Goal: Task Accomplishment & Management: Manage account settings

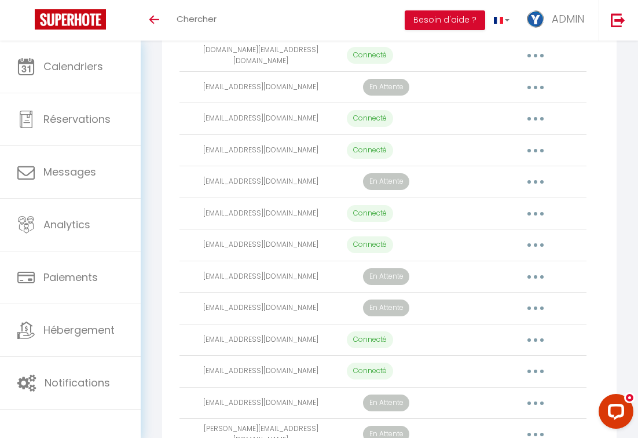
scroll to position [489, 0]
click at [538, 95] on button "button" at bounding box center [535, 89] width 31 height 22
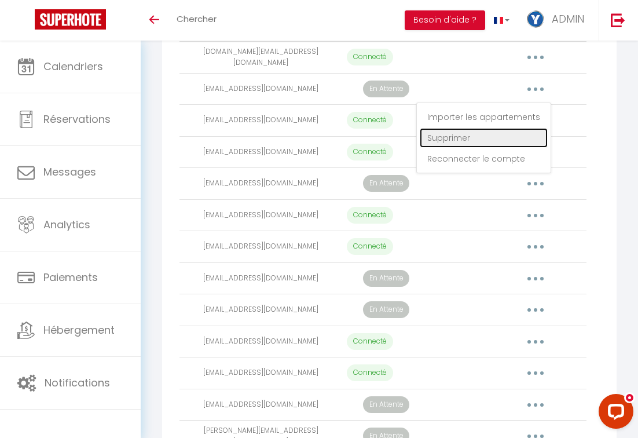
click at [455, 144] on link "Supprimer" at bounding box center [484, 138] width 128 height 20
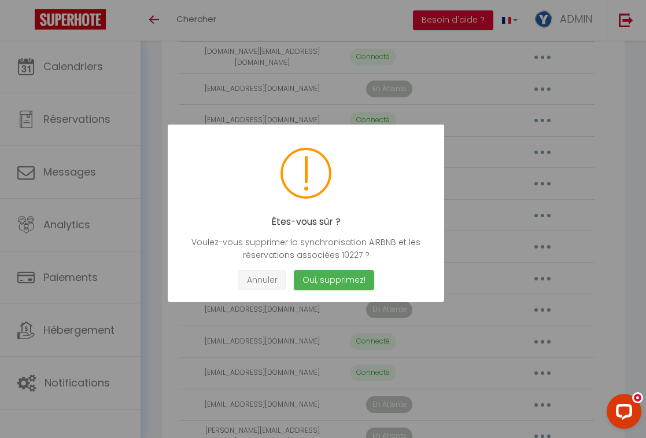
click at [266, 278] on button "Annuler" at bounding box center [262, 280] width 48 height 20
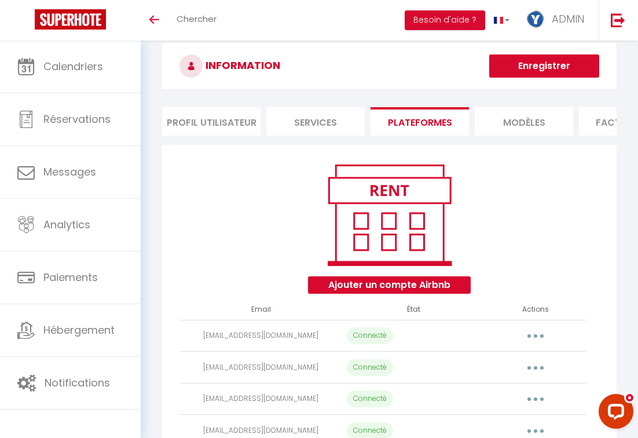
scroll to position [0, 0]
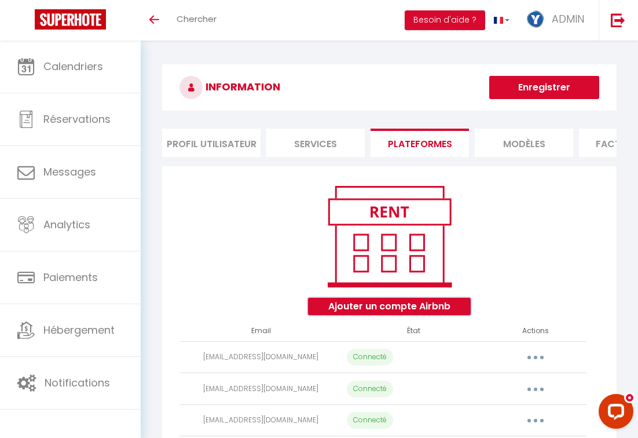
click at [352, 313] on button "Ajouter un compte Airbnb" at bounding box center [389, 305] width 163 height 17
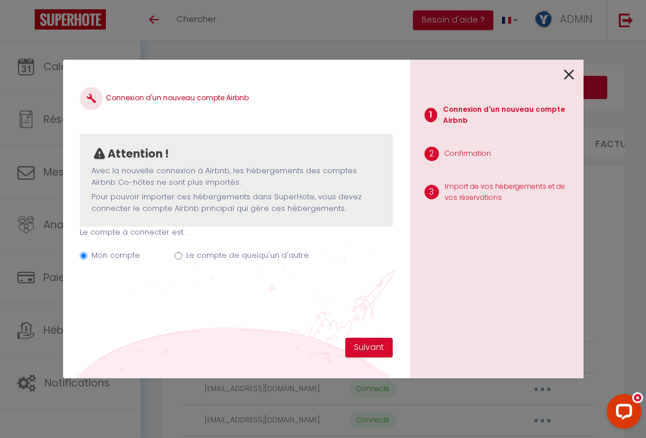
click at [253, 256] on label "Le compte de quelqu'un d'autre" at bounding box center [247, 255] width 123 height 12
click at [182, 256] on input "Le compte de quelqu'un d'autre" at bounding box center [179, 256] width 8 height 8
radio input "true"
radio input "false"
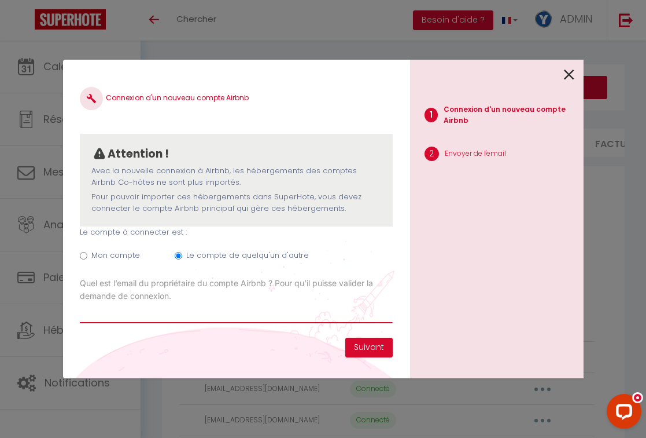
click at [142, 315] on input "Email connexion Airbnb" at bounding box center [236, 312] width 313 height 21
paste input "[EMAIL_ADDRESS][DOMAIN_NAME]"
type input "[EMAIL_ADDRESS][DOMAIN_NAME]"
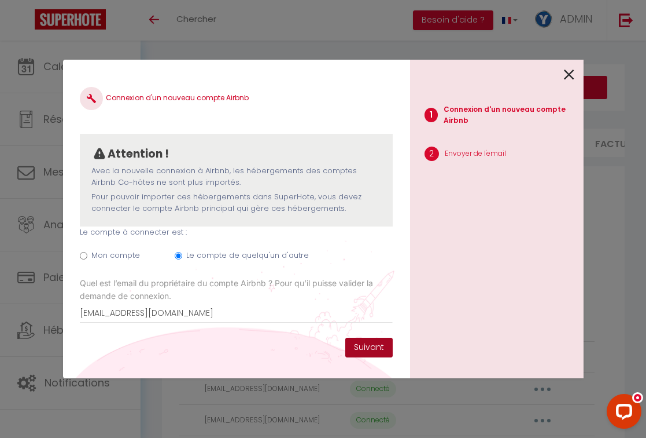
click at [370, 341] on button "Suivant" at bounding box center [369, 347] width 47 height 20
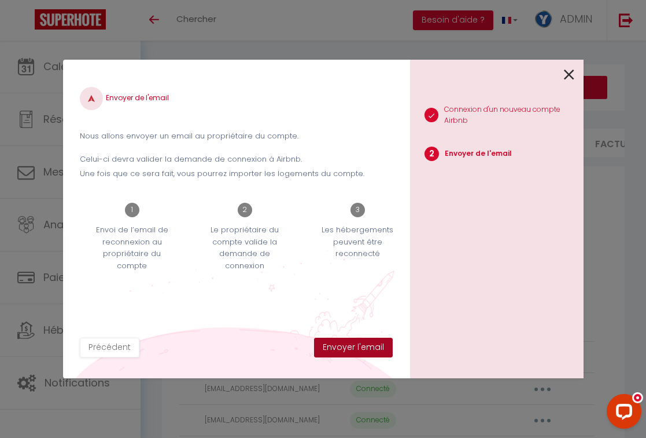
click at [368, 343] on button "Envoyer l'email" at bounding box center [353, 347] width 79 height 20
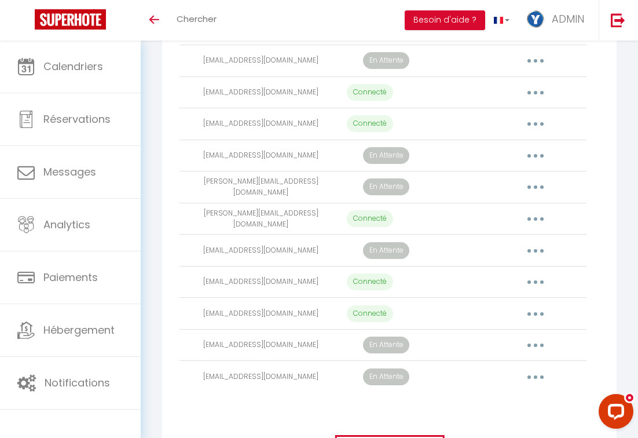
scroll to position [742, 0]
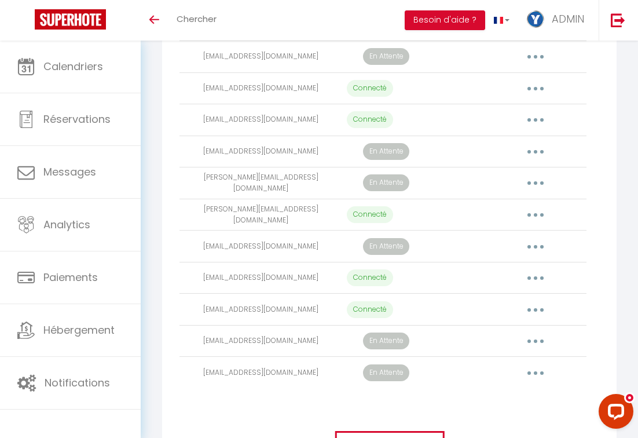
drag, startPoint x: 319, startPoint y: 159, endPoint x: 204, endPoint y: 163, distance: 114.6
click at [204, 163] on td "[EMAIL_ADDRESS][DOMAIN_NAME]" at bounding box center [260, 151] width 163 height 32
copy td "[EMAIL_ADDRESS][DOMAIN_NAME]"
drag, startPoint x: 315, startPoint y: 189, endPoint x: 216, endPoint y: 190, distance: 98.4
click at [216, 190] on td "[PERSON_NAME][EMAIL_ADDRESS][DOMAIN_NAME]" at bounding box center [260, 183] width 163 height 32
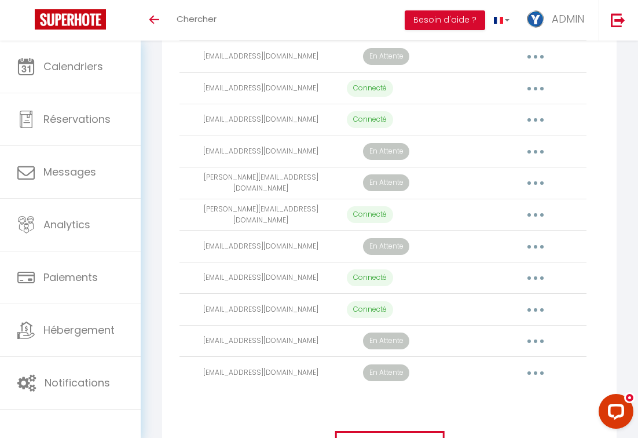
copy td "[PERSON_NAME][EMAIL_ADDRESS][DOMAIN_NAME]"
drag, startPoint x: 305, startPoint y: 252, endPoint x: 221, endPoint y: 253, distance: 84.5
click at [221, 253] on td "[EMAIL_ADDRESS][DOMAIN_NAME]" at bounding box center [260, 246] width 163 height 32
copy td "[EMAIL_ADDRESS][DOMAIN_NAME]"
drag, startPoint x: 317, startPoint y: 347, endPoint x: 207, endPoint y: 351, distance: 110.0
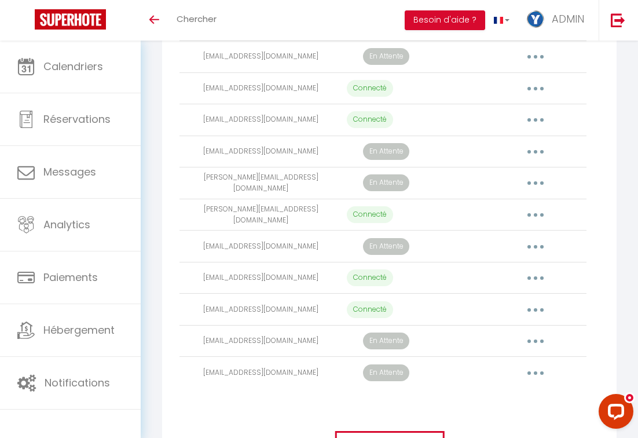
click at [207, 351] on td "[EMAIL_ADDRESS][DOMAIN_NAME]" at bounding box center [260, 341] width 163 height 32
copy td "[EMAIL_ADDRESS][DOMAIN_NAME]"
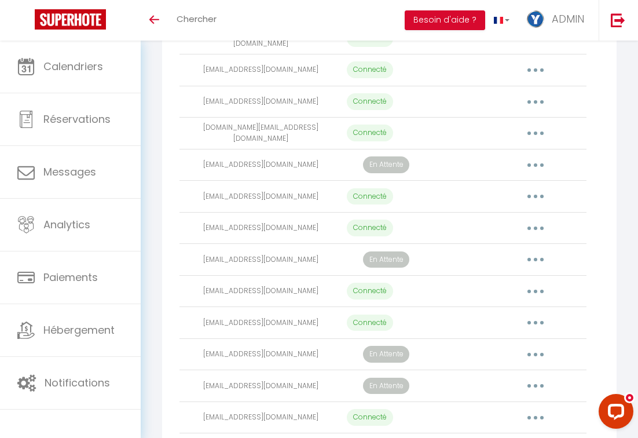
scroll to position [417, 0]
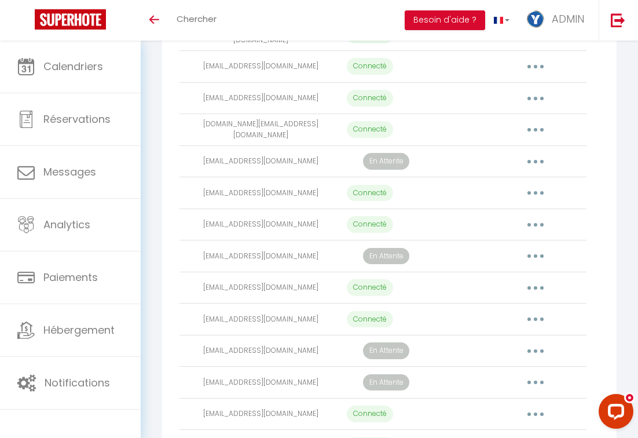
click at [535, 163] on icon "button" at bounding box center [535, 161] width 3 height 3
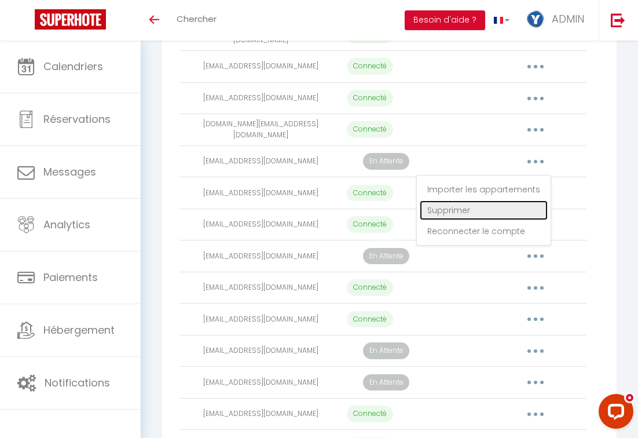
click at [463, 215] on link "Supprimer" at bounding box center [484, 210] width 128 height 20
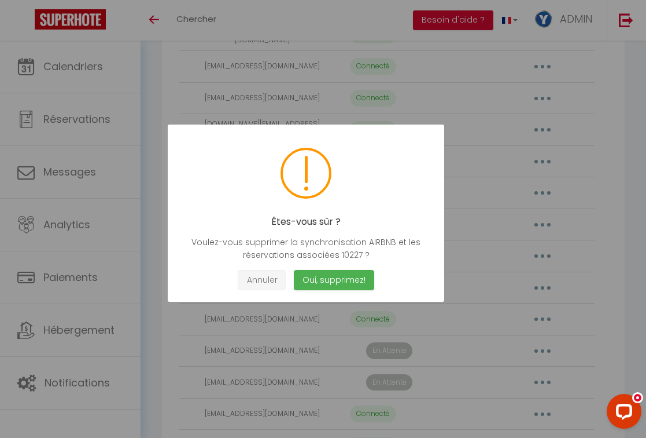
click at [256, 278] on button "Annuler" at bounding box center [262, 280] width 48 height 20
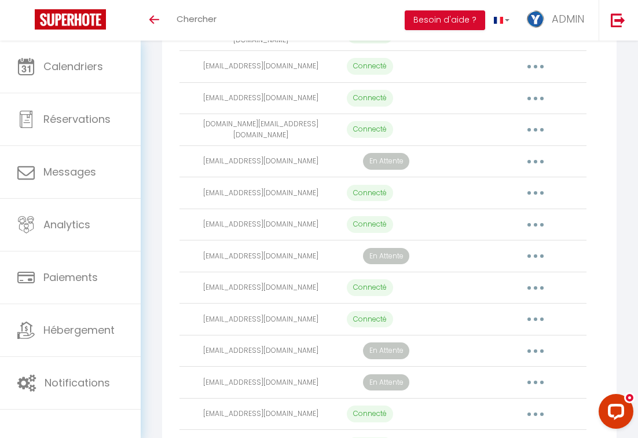
click at [531, 264] on button "button" at bounding box center [535, 256] width 31 height 22
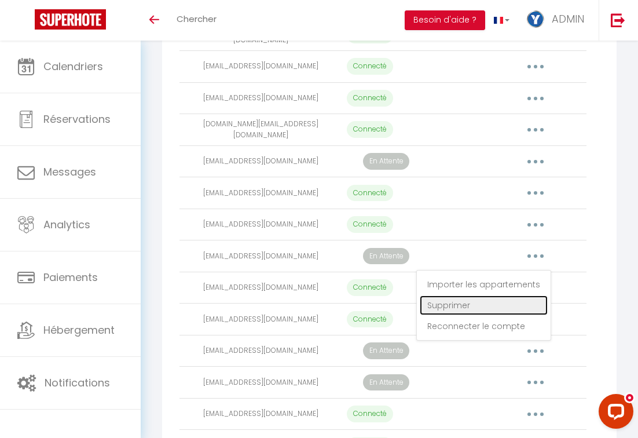
click at [466, 310] on link "Supprimer" at bounding box center [484, 305] width 128 height 20
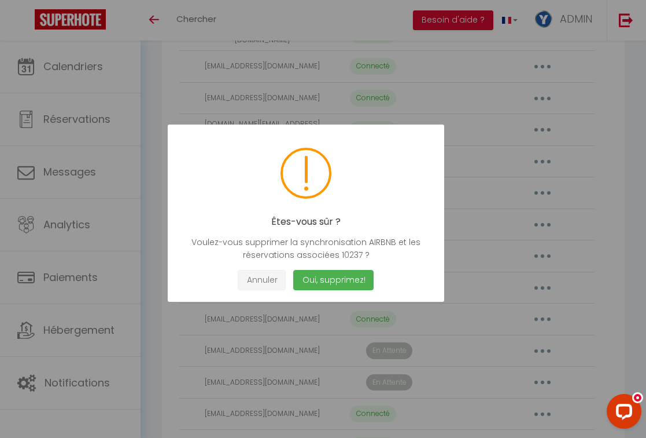
click at [266, 282] on button "Annuler" at bounding box center [262, 280] width 48 height 20
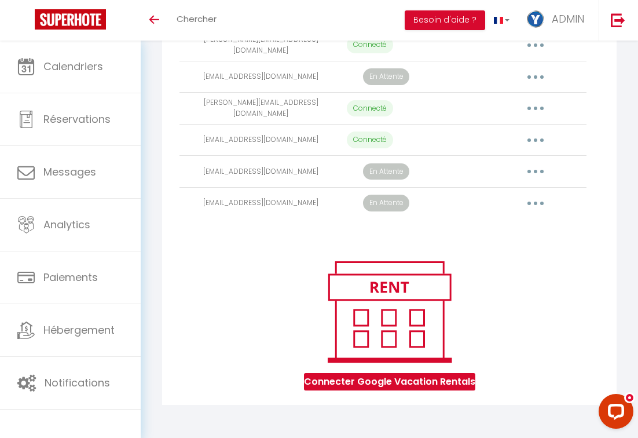
scroll to position [920, 0]
click at [535, 201] on icon "button" at bounding box center [535, 202] width 3 height 3
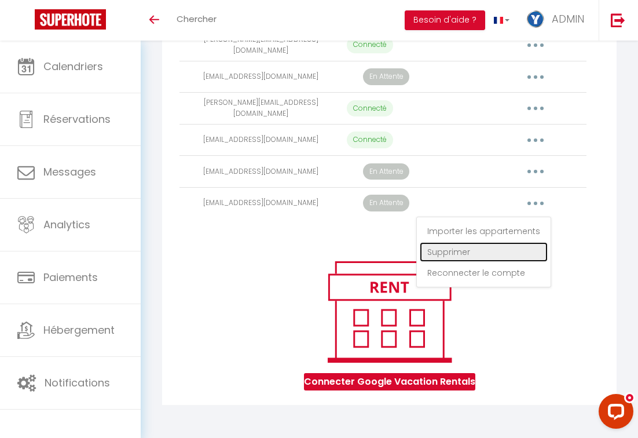
click at [455, 252] on link "Supprimer" at bounding box center [484, 252] width 128 height 20
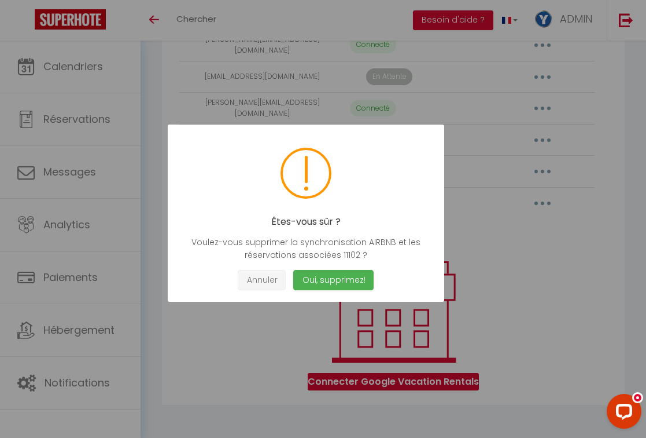
click at [260, 281] on button "Annuler" at bounding box center [262, 280] width 48 height 20
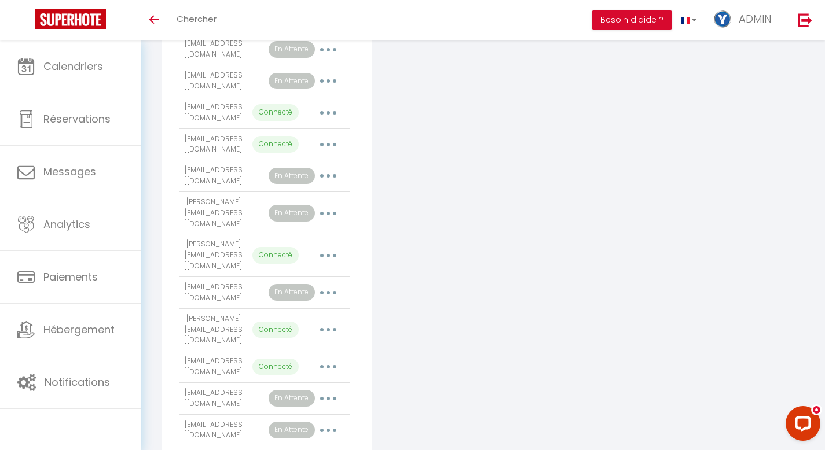
scroll to position [752, 0]
